Goal: Communication & Community: Participate in discussion

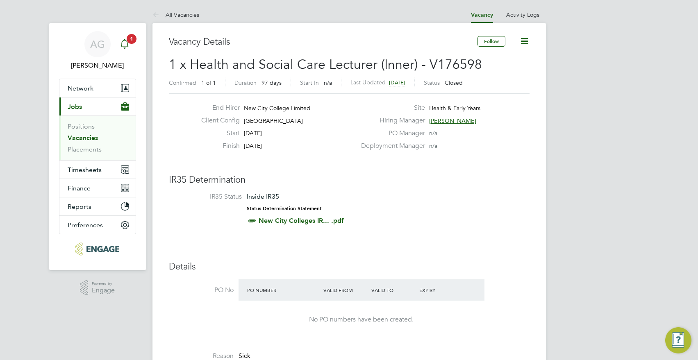
click at [130, 44] on div "Main navigation" at bounding box center [124, 44] width 16 height 16
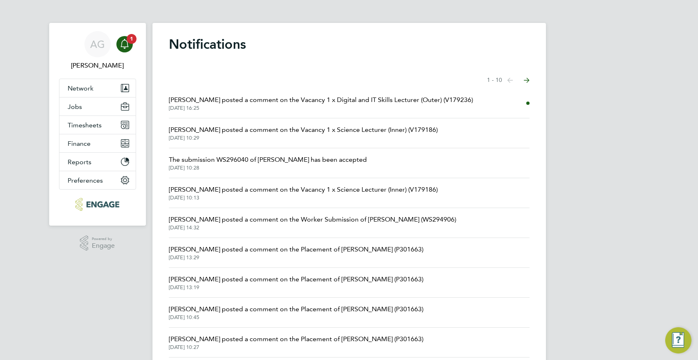
click at [215, 109] on span "26 Aug 2025, 16:25" at bounding box center [321, 108] width 304 height 7
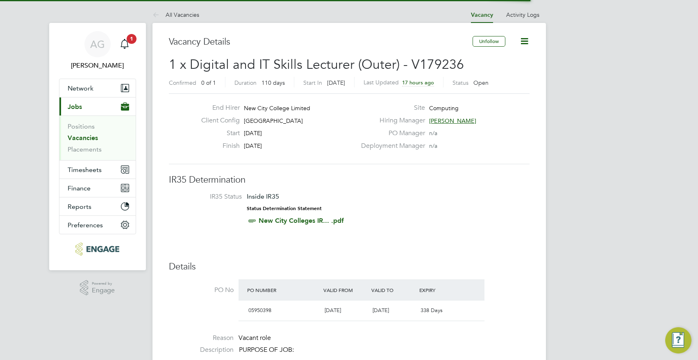
scroll to position [4, 4]
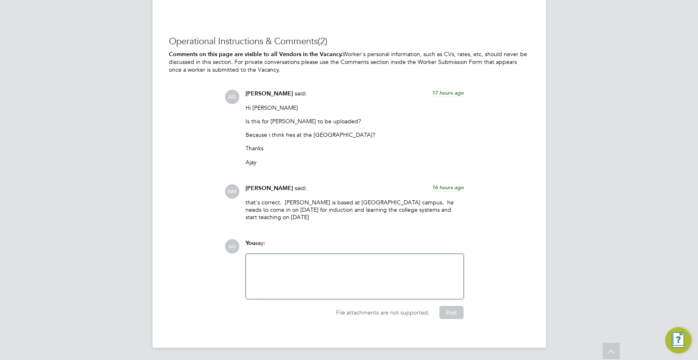
click at [306, 263] on div at bounding box center [355, 276] width 208 height 35
click at [461, 317] on button "Post" at bounding box center [451, 312] width 24 height 13
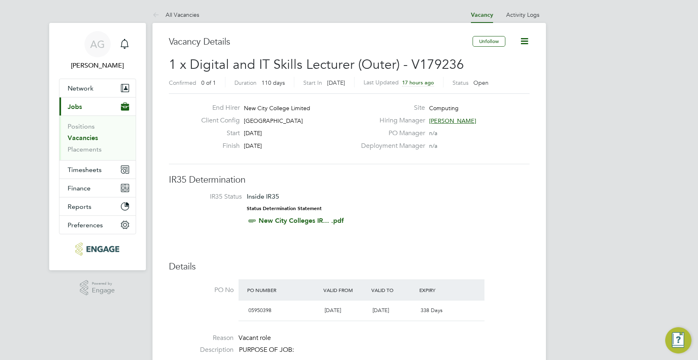
click at [65, 134] on ul "Positions Vacancies Placements" at bounding box center [97, 138] width 76 height 45
click at [70, 137] on link "Vacancies" at bounding box center [83, 138] width 30 height 8
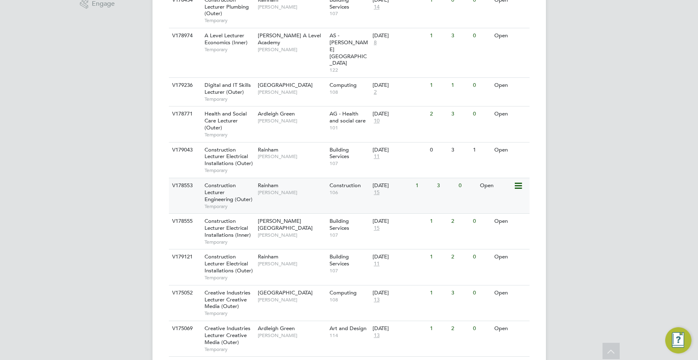
click at [427, 178] on div "1" at bounding box center [423, 185] width 21 height 15
click at [406, 82] on div "[DATE]" at bounding box center [391, 85] width 39 height 7
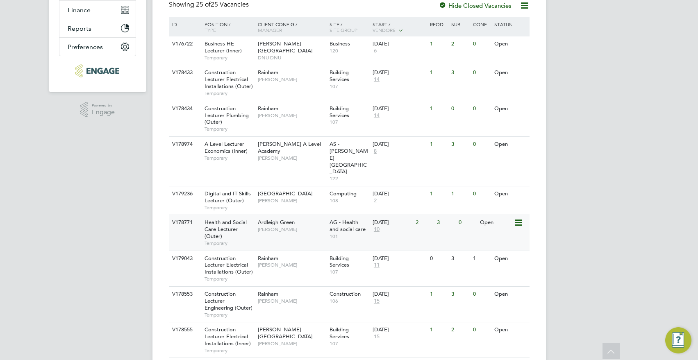
scroll to position [164, 0]
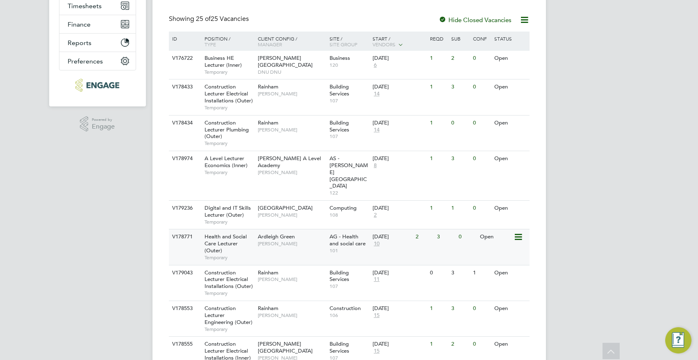
click at [273, 240] on span "Roslyn O'Garro" at bounding box center [292, 243] width 68 height 7
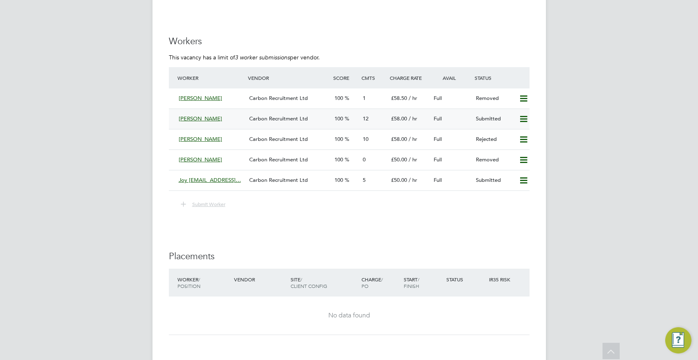
click at [408, 119] on div "£58.00 / hr" at bounding box center [408, 119] width 43 height 14
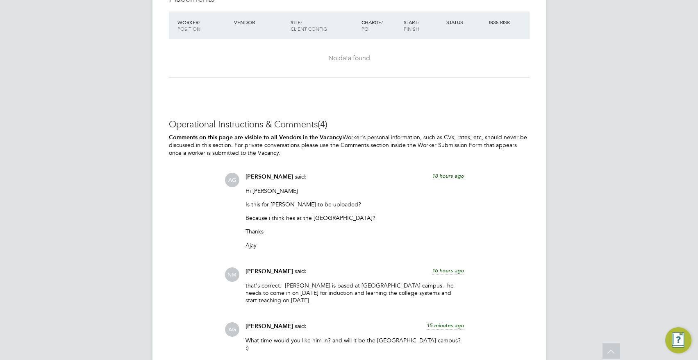
scroll to position [2504, 0]
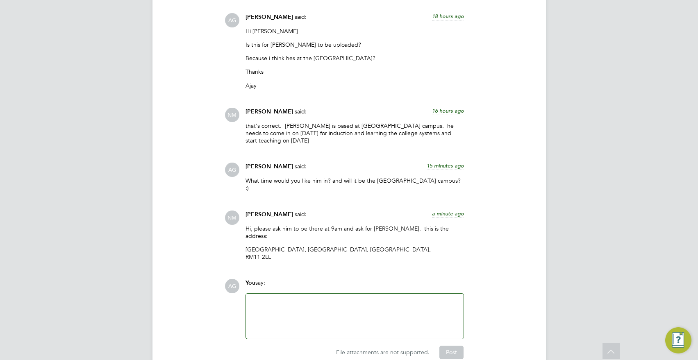
click at [290, 299] on div at bounding box center [355, 316] width 208 height 35
click at [452, 346] on button "Post" at bounding box center [451, 352] width 24 height 13
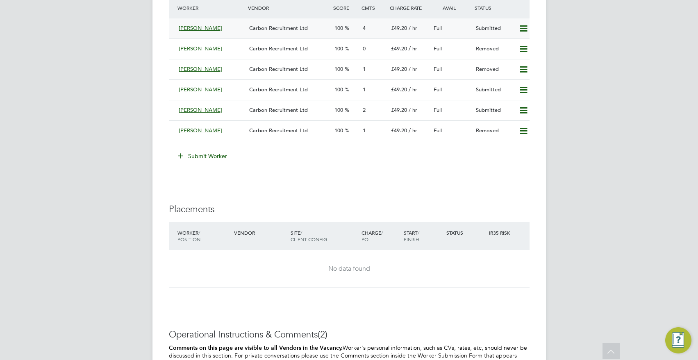
click at [360, 26] on div "4" at bounding box center [373, 29] width 28 height 14
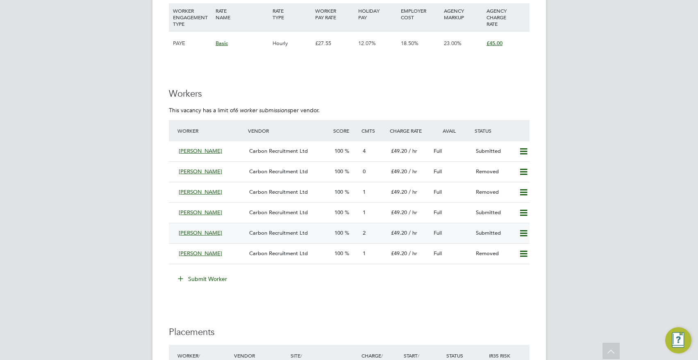
click at [368, 232] on div "2" at bounding box center [373, 234] width 28 height 14
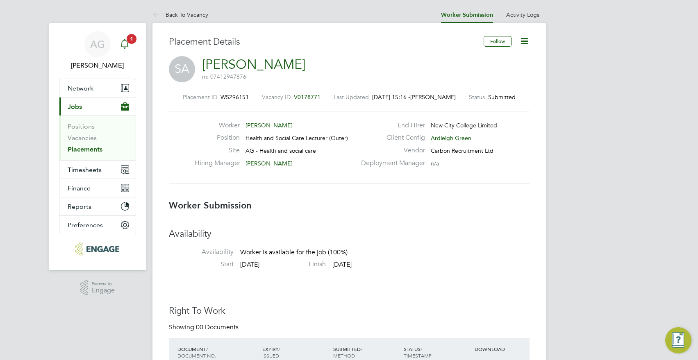
click at [123, 39] on div "Main navigation" at bounding box center [124, 44] width 16 height 16
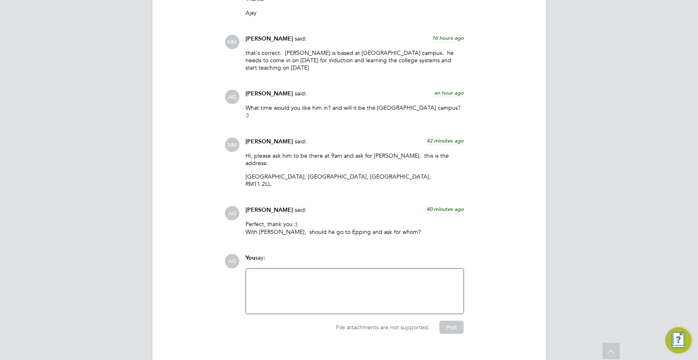
drag, startPoint x: 270, startPoint y: 171, endPoint x: 244, endPoint y: 161, distance: 28.1
click at [244, 161] on div "[PERSON_NAME] said: 42 minutes ago Hi, please ask him to be there at 9am and as…" at bounding box center [354, 166] width 227 height 57
copy p "[GEOGRAPHIC_DATA], [STREET_ADDRESS]"
